Goal: Complete application form

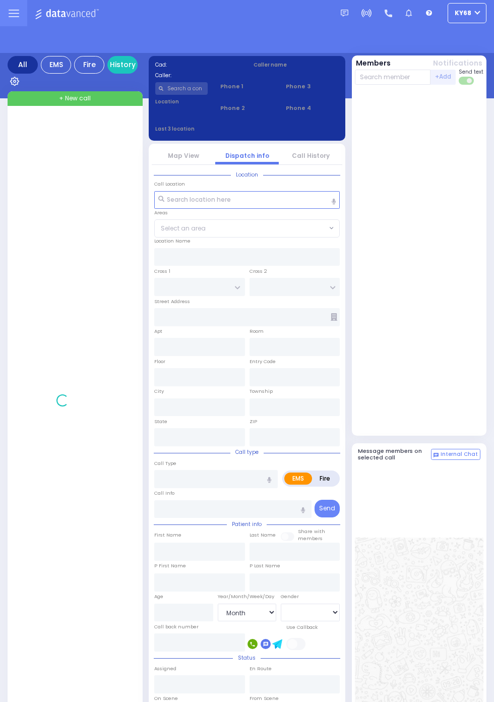
select select "Month"
select select "[DEMOGRAPHIC_DATA]"
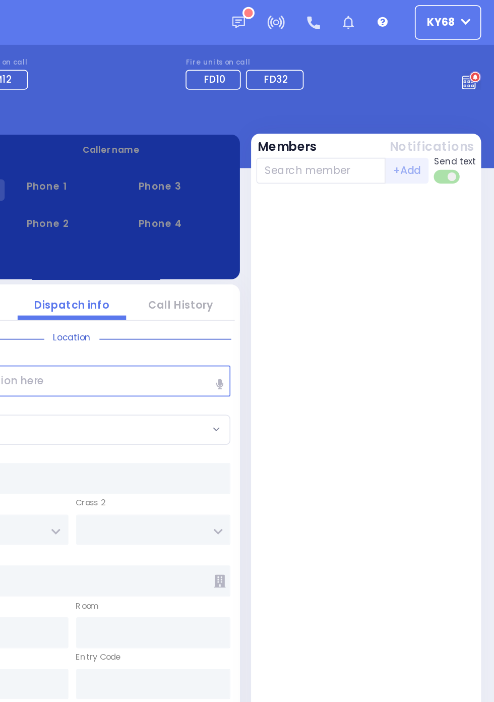
click at [480, 45] on circle at bounding box center [483, 45] width 7 height 7
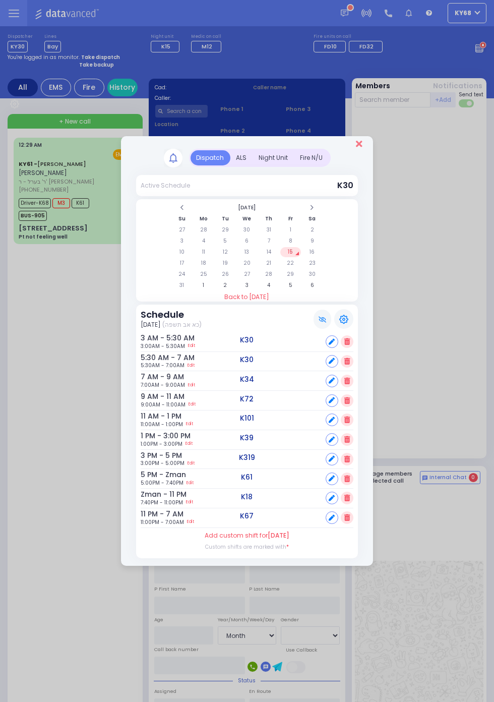
click at [362, 148] on icon "Close" at bounding box center [359, 143] width 7 height 9
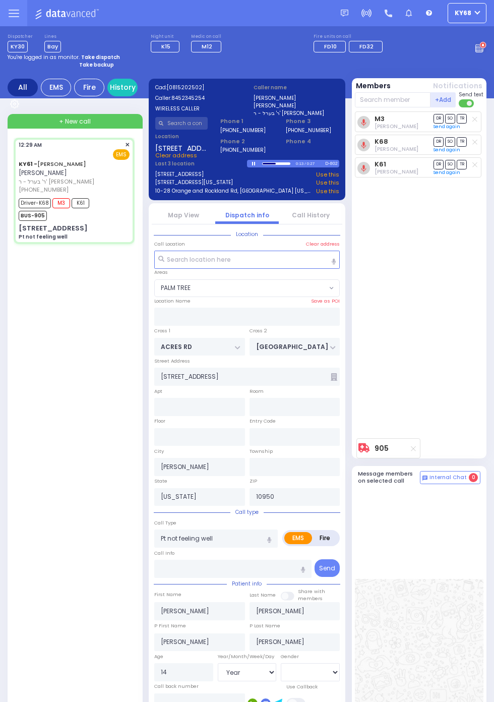
select select "PALM TREE"
select select "Year"
select select "[DEMOGRAPHIC_DATA]"
